Goal: Find specific page/section: Find specific page/section

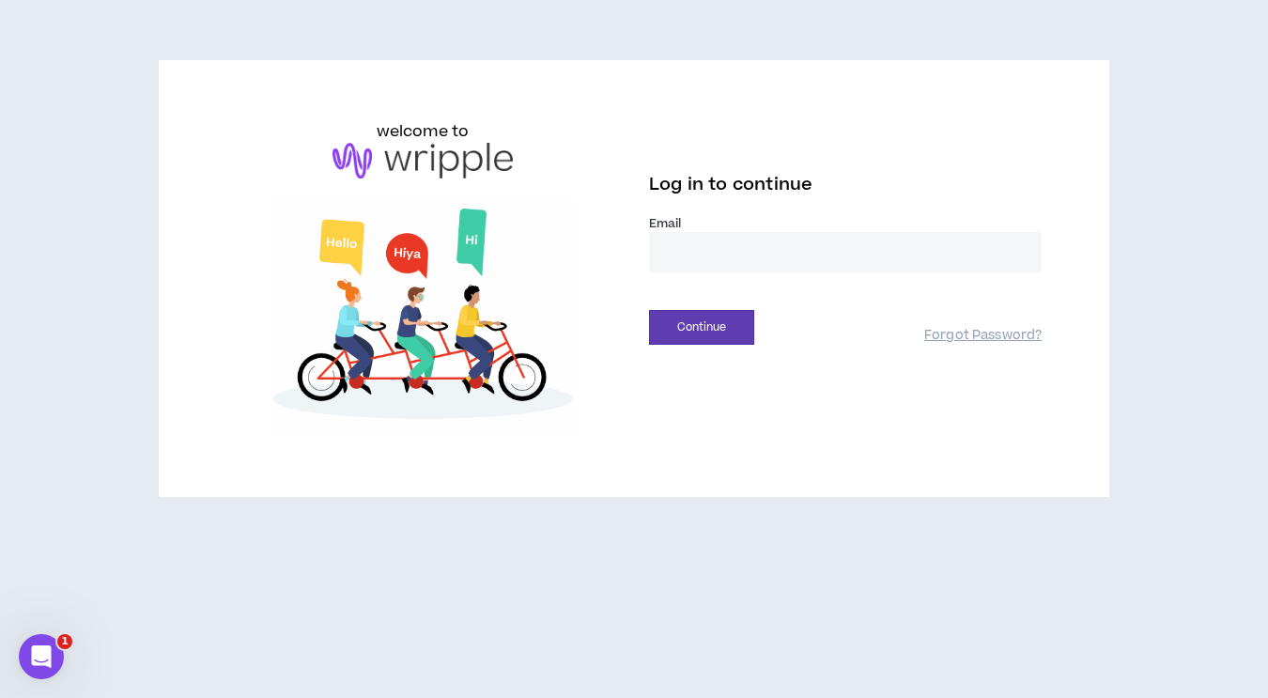
click at [745, 249] on input "email" at bounding box center [845, 252] width 393 height 40
type input "**********"
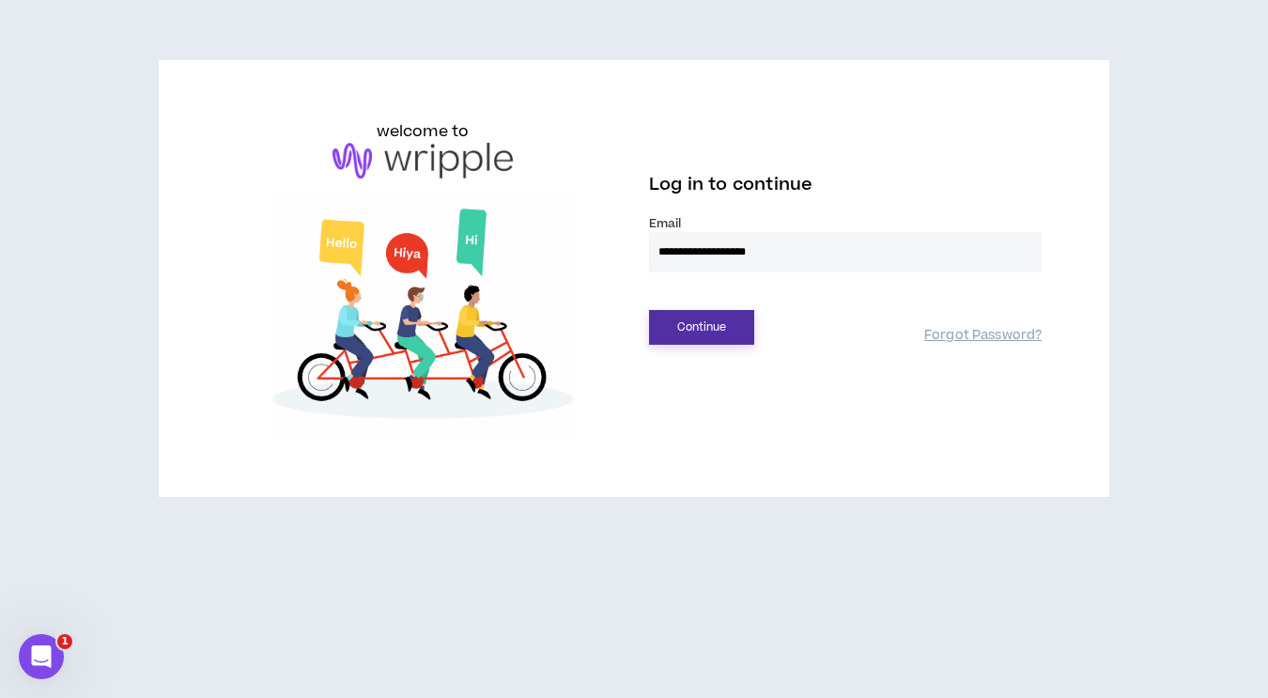
click at [695, 325] on button "Continue" at bounding box center [701, 327] width 105 height 35
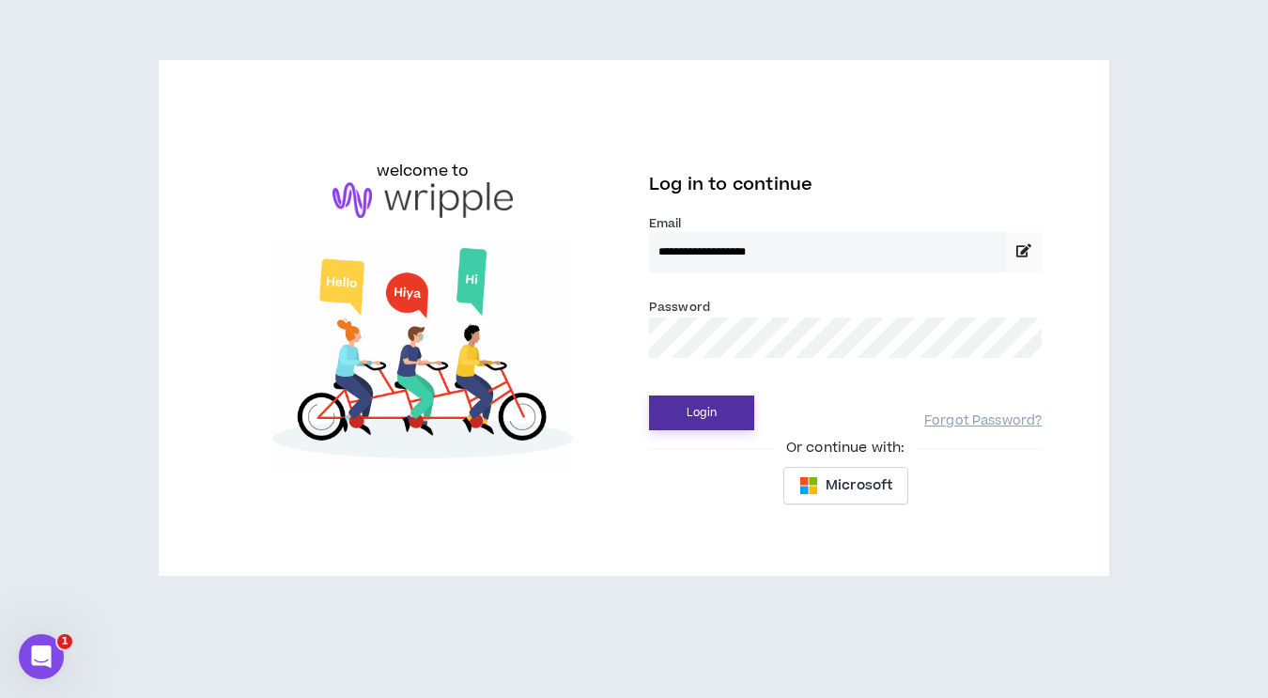
click at [726, 408] on button "Login" at bounding box center [701, 412] width 105 height 35
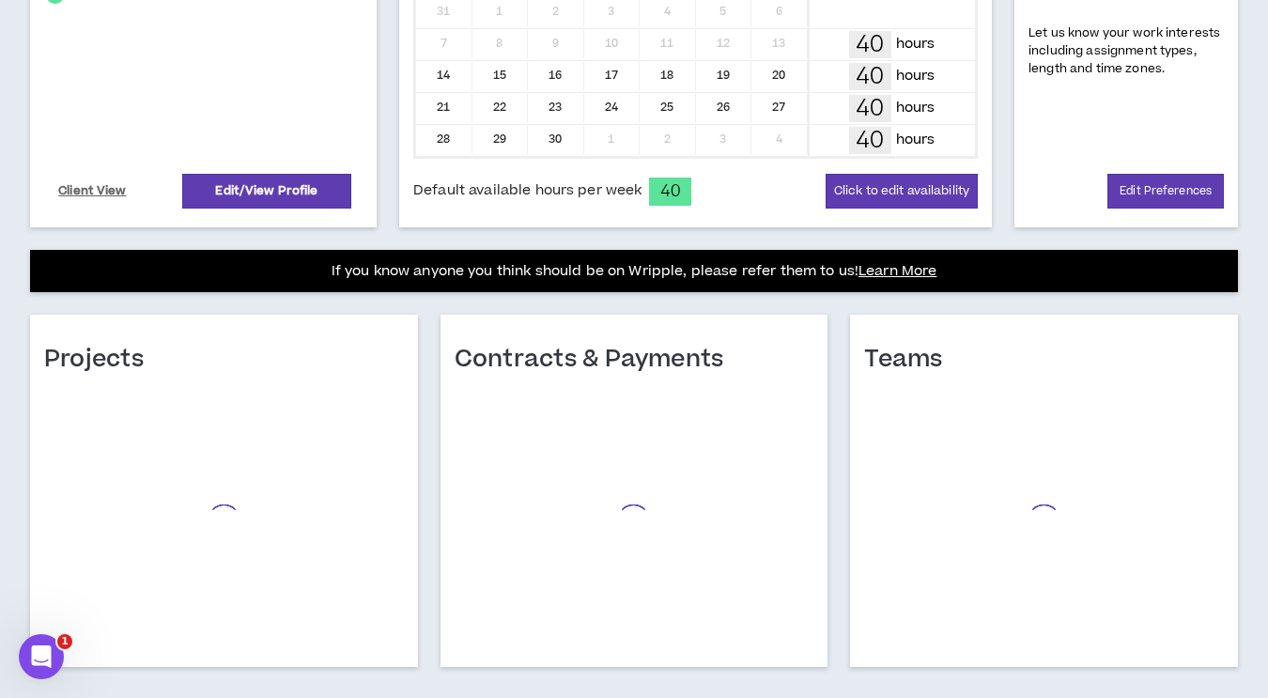
scroll to position [545, 0]
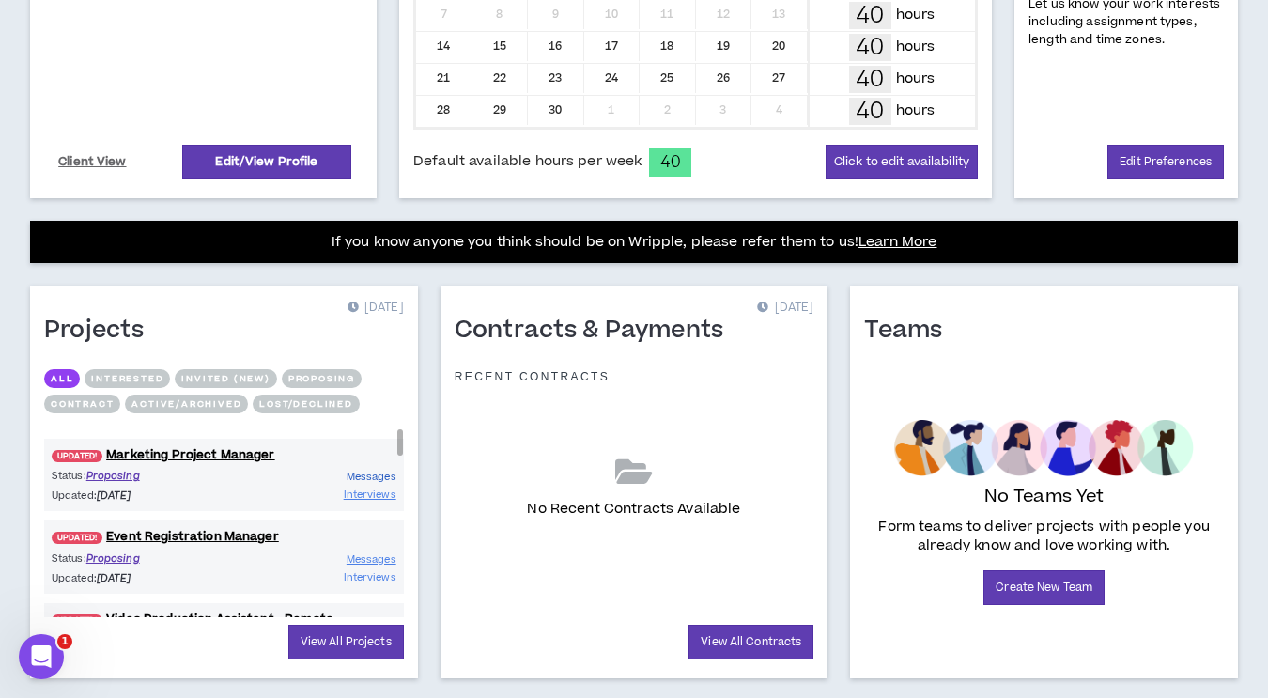
click at [380, 476] on span "Messages" at bounding box center [372, 477] width 50 height 14
